Goal: Check status: Check status

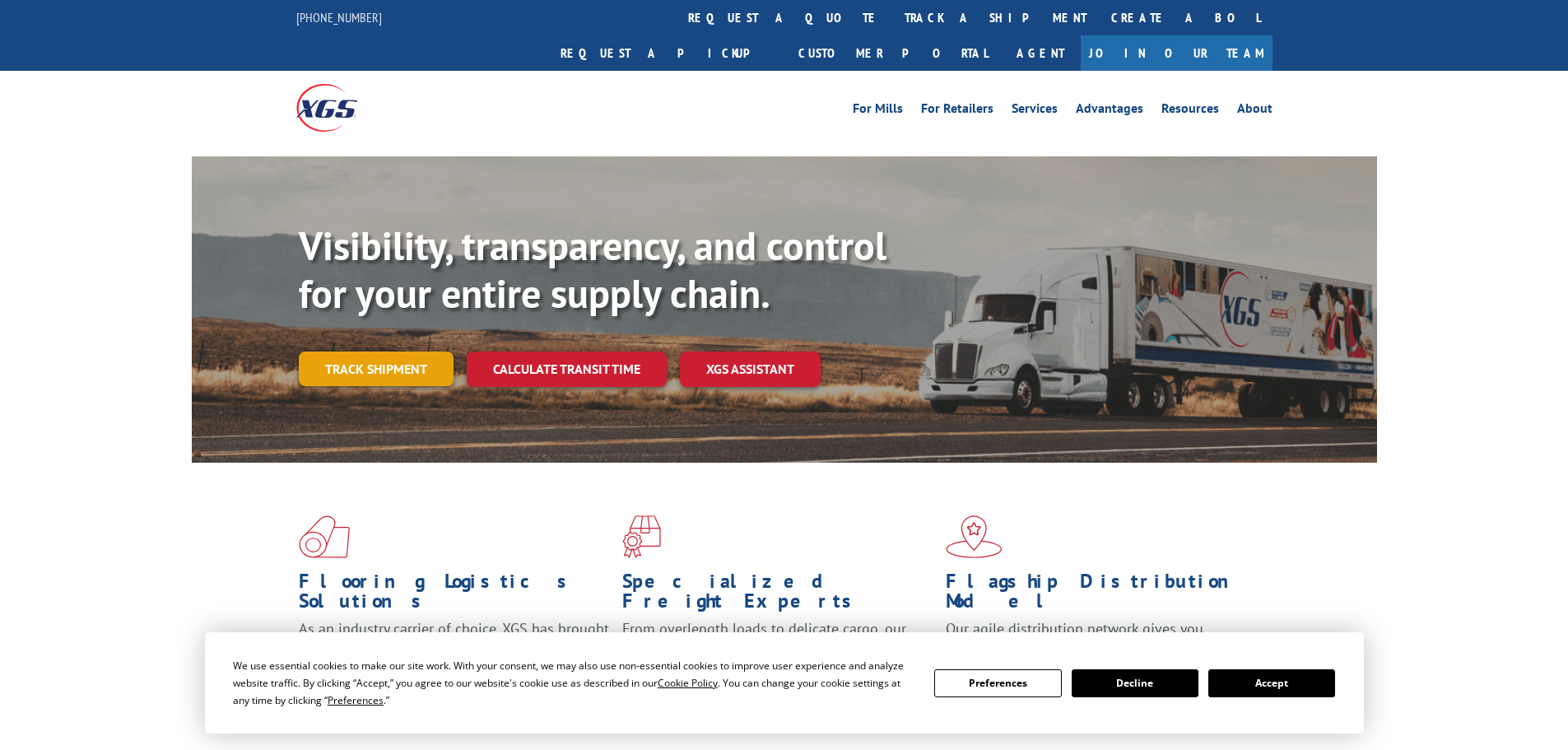
click at [327, 351] on link "Track shipment" at bounding box center [376, 369] width 155 height 35
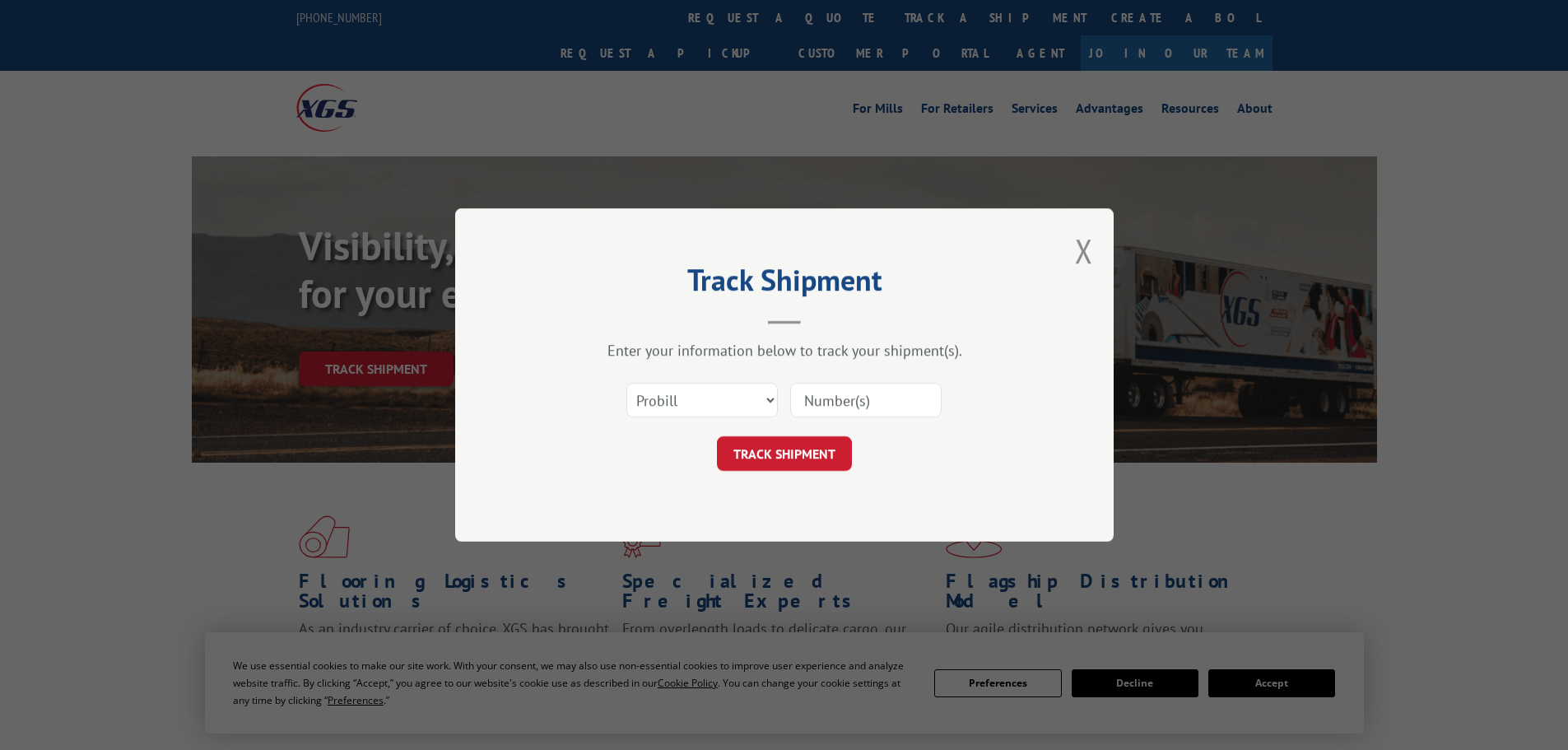
click at [862, 403] on input at bounding box center [866, 401] width 152 height 35
paste input "5509687"
type input "5509687"
click at [783, 464] on button "TRACK SHIPMENT" at bounding box center [784, 454] width 135 height 35
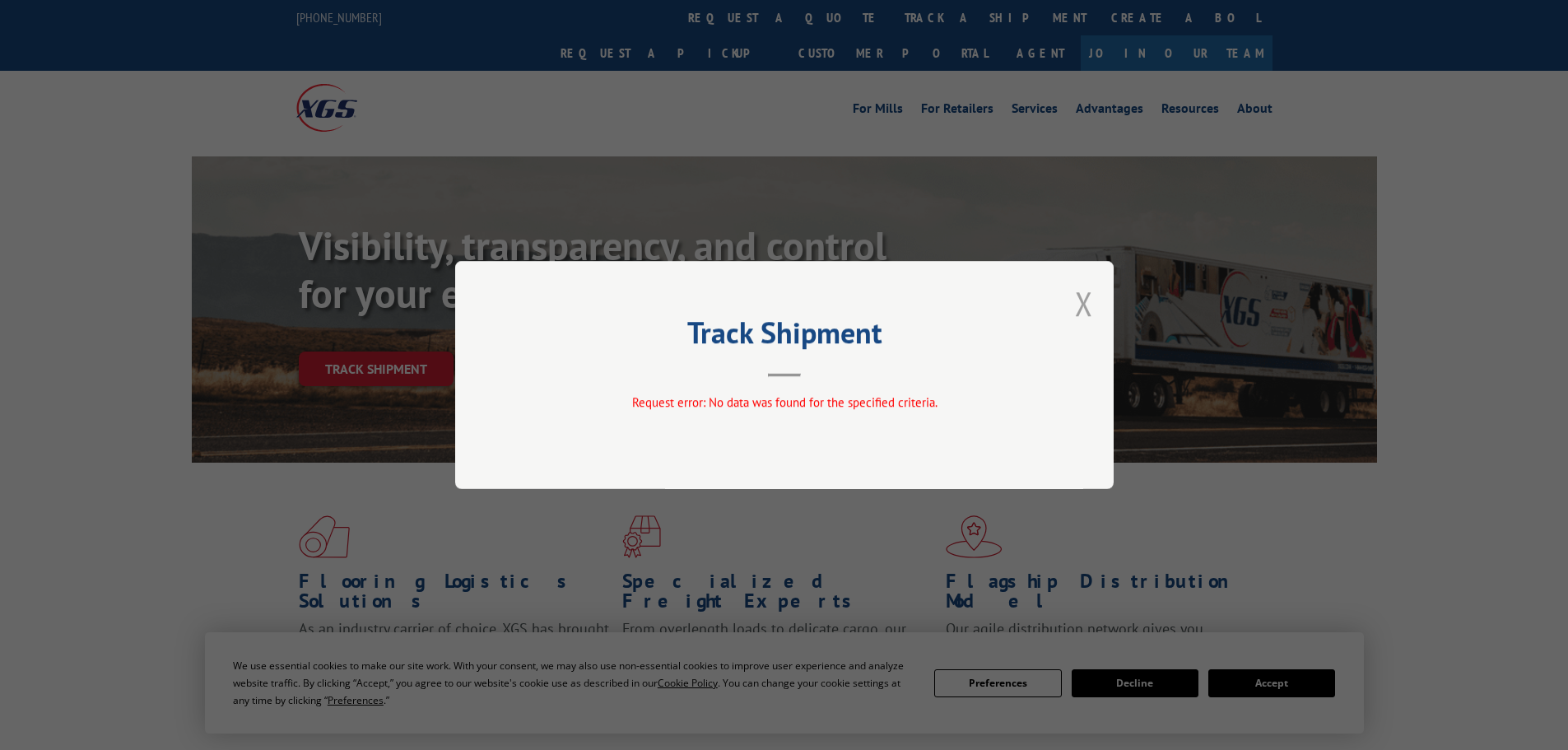
click at [1092, 318] on button "Close modal" at bounding box center [1084, 303] width 18 height 44
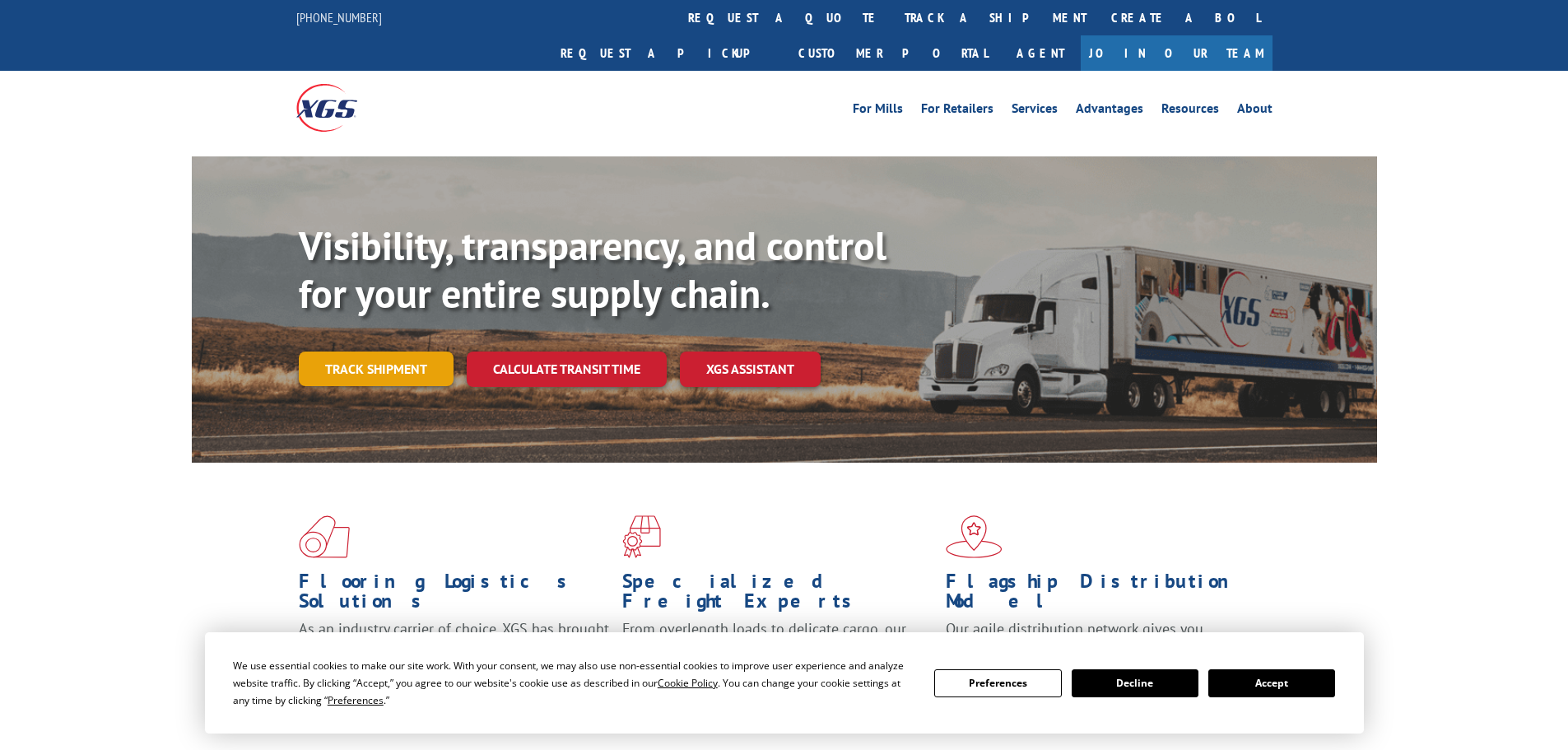
click at [370, 351] on link "Track shipment" at bounding box center [376, 369] width 155 height 35
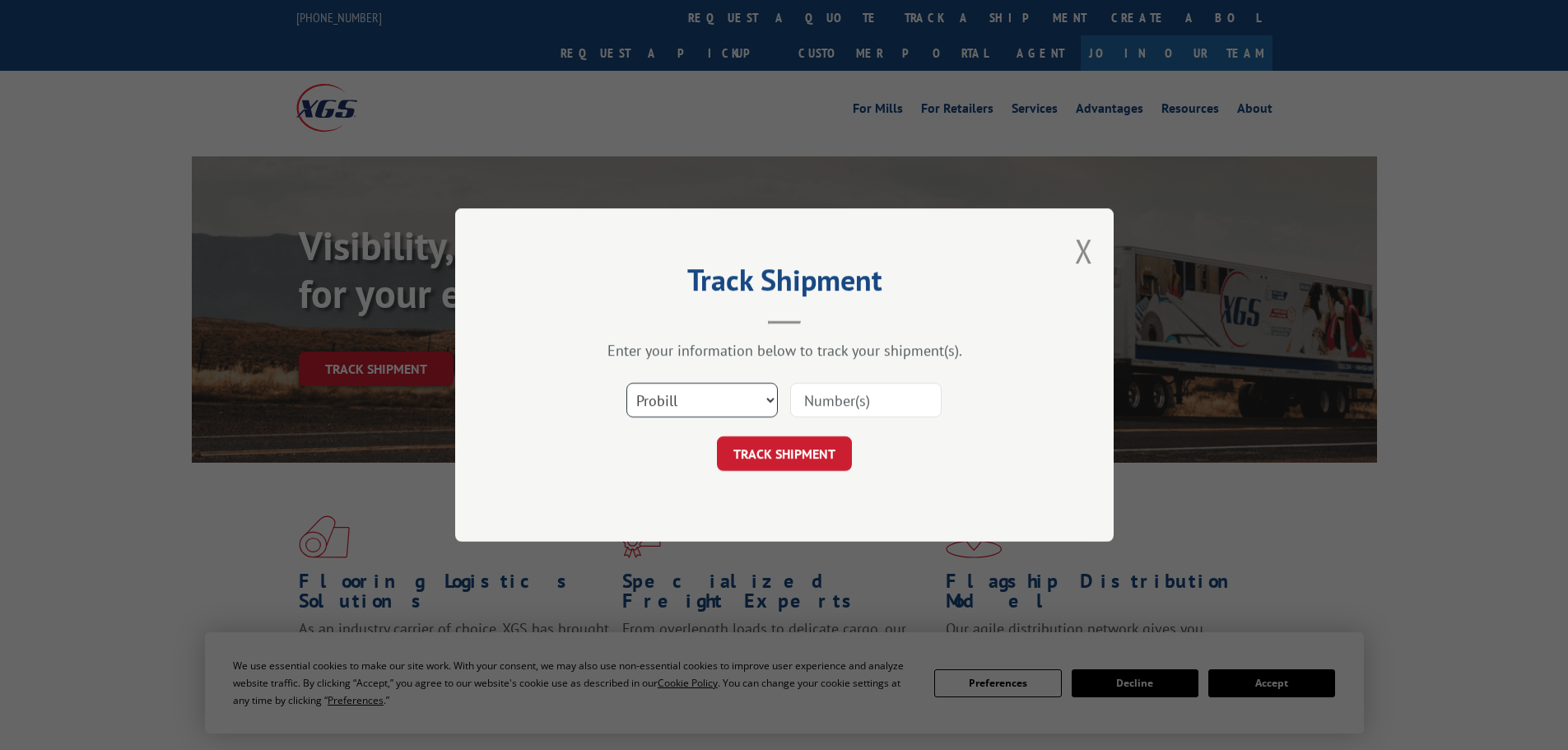
click at [721, 397] on select "Select category... Probill BOL PO" at bounding box center [702, 401] width 152 height 35
select select "bol"
click at [627, 383] on select "Select category... Probill BOL PO" at bounding box center [702, 401] width 152 height 35
click at [832, 392] on input at bounding box center [866, 401] width 152 height 35
paste input "5509687"
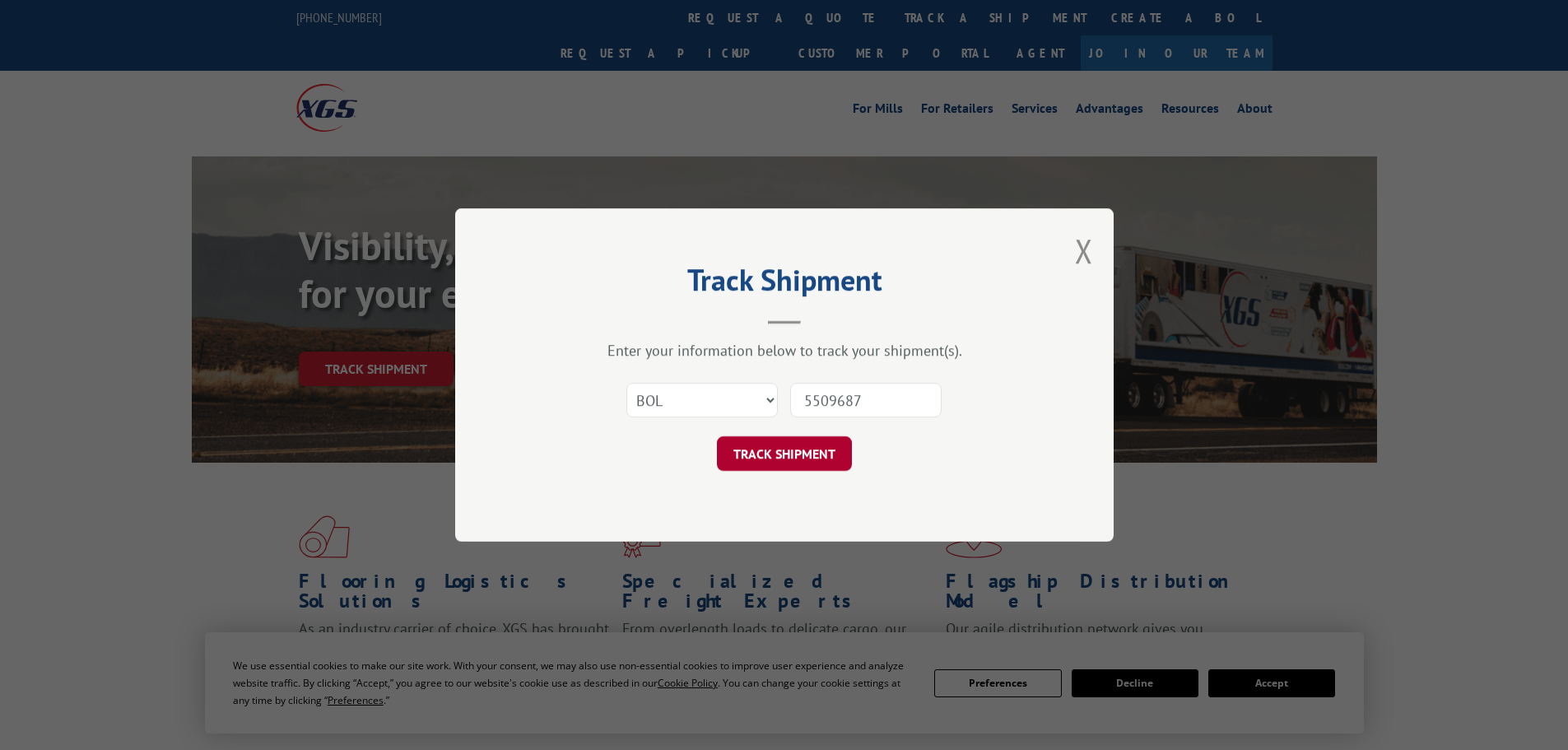
type input "5509687"
click at [798, 457] on button "TRACK SHIPMENT" at bounding box center [784, 454] width 135 height 35
